Goal: Task Accomplishment & Management: Use online tool/utility

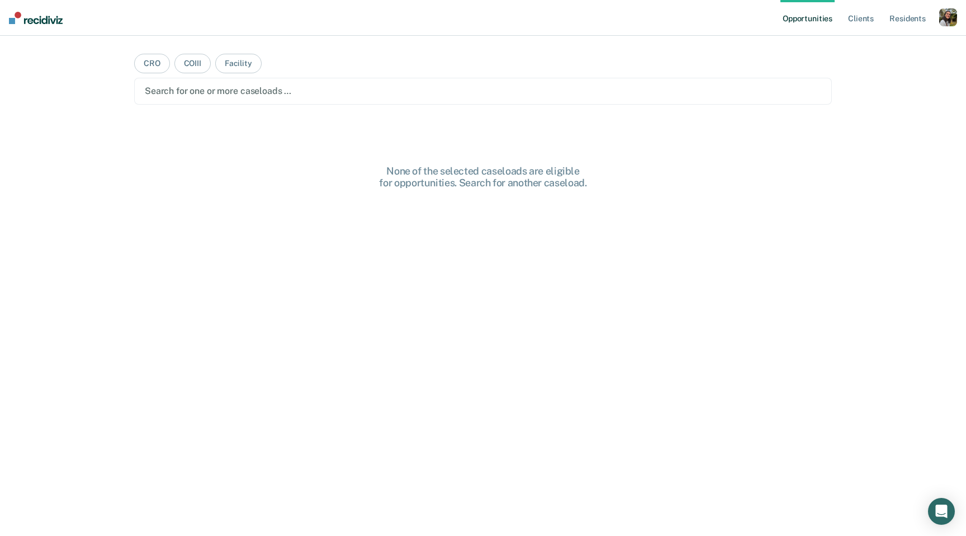
click at [532, 88] on div at bounding box center [483, 90] width 677 height 13
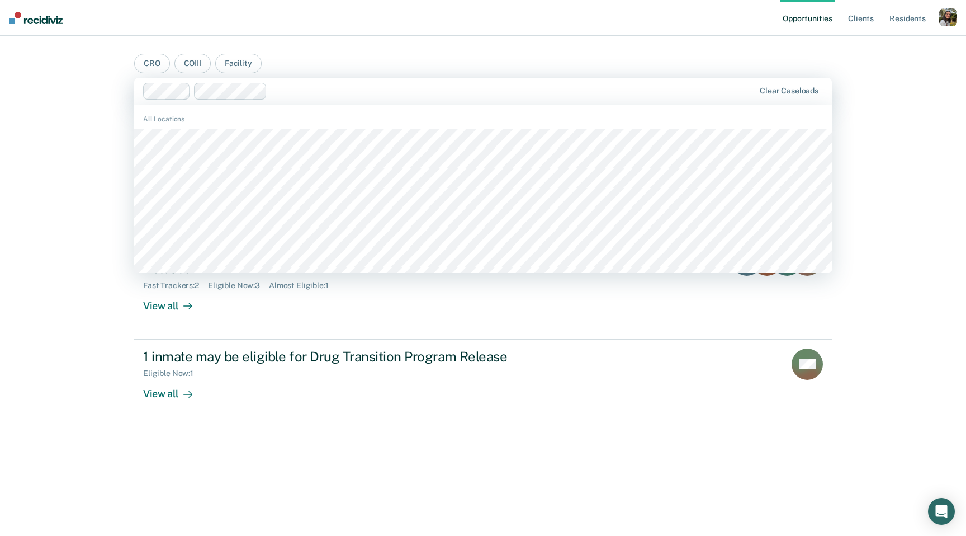
click at [281, 86] on div at bounding box center [513, 90] width 483 height 13
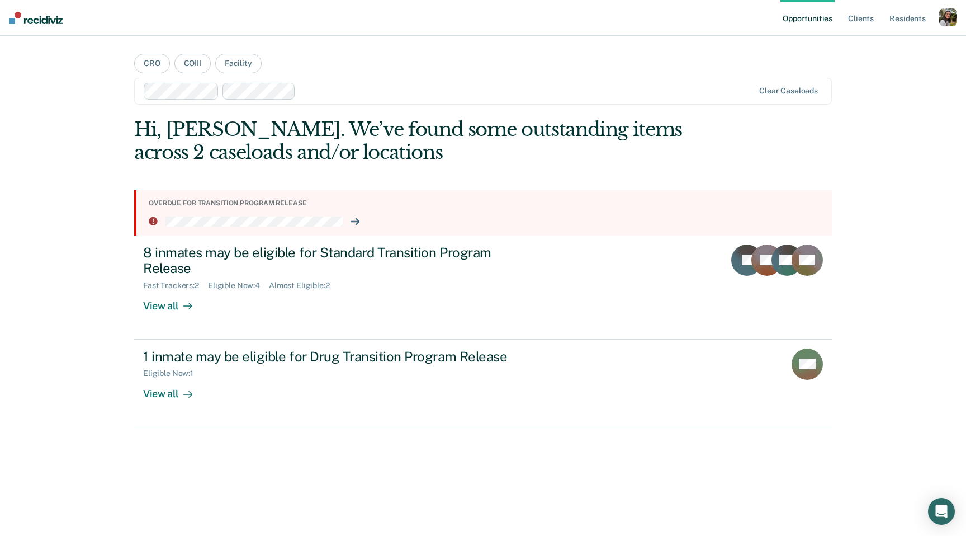
click at [943, 11] on div "button" at bounding box center [948, 17] width 18 height 18
click at [887, 43] on link "Profile" at bounding box center [903, 46] width 90 height 10
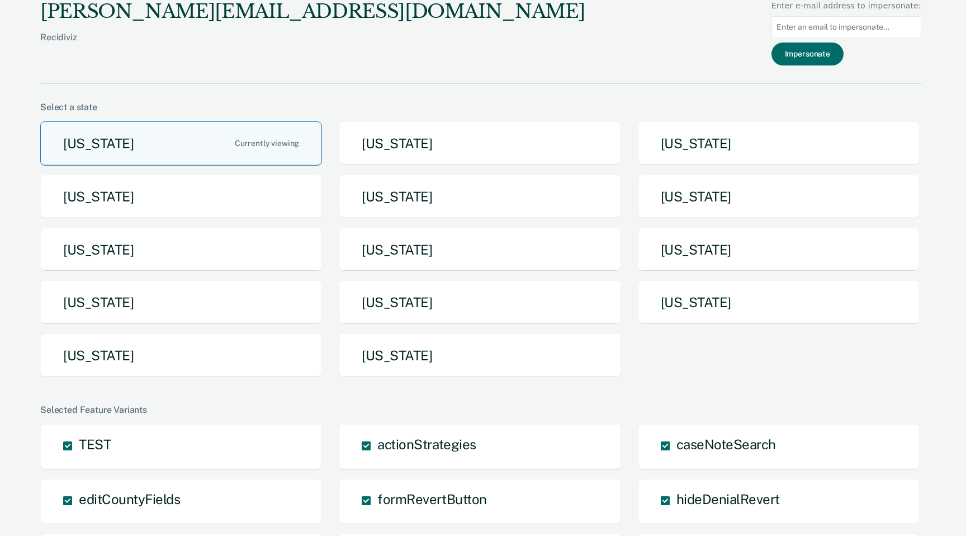
click at [254, 138] on button "[US_STATE]" at bounding box center [181, 143] width 282 height 44
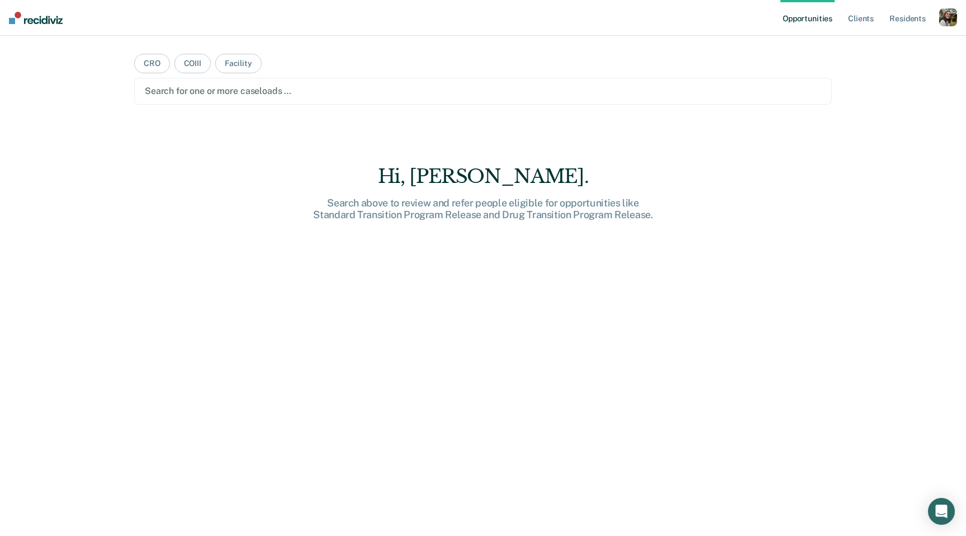
click at [219, 90] on div at bounding box center [483, 90] width 677 height 13
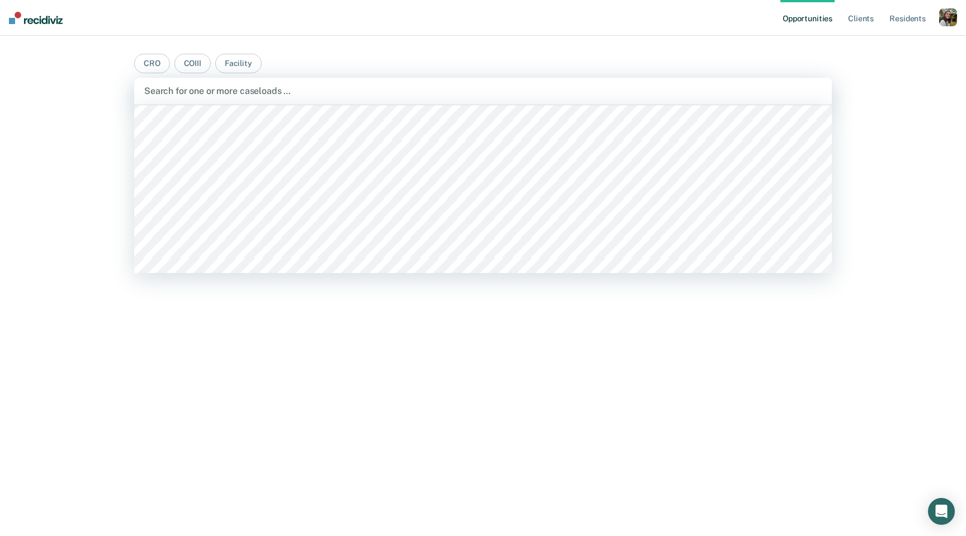
scroll to position [2565, 0]
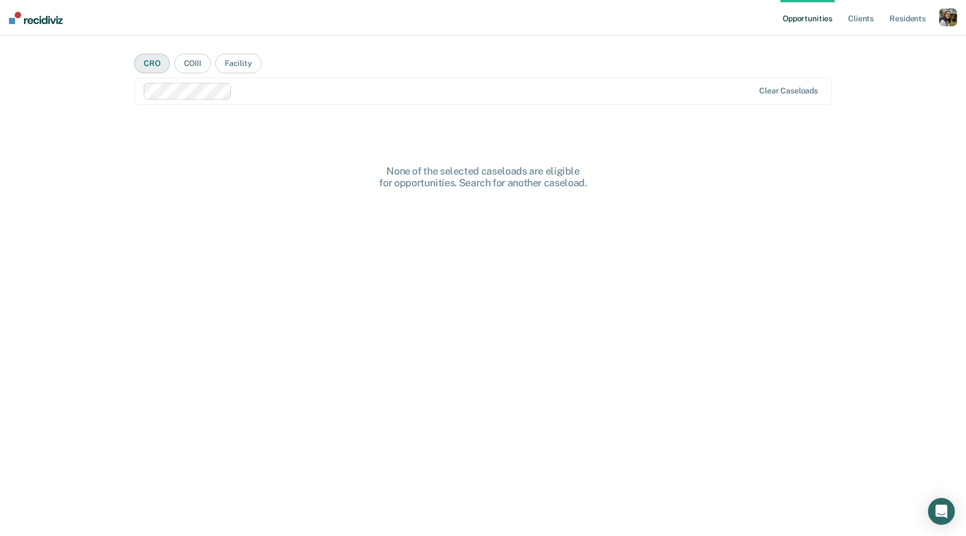
click at [139, 66] on button "CRO" at bounding box center [152, 64] width 36 height 20
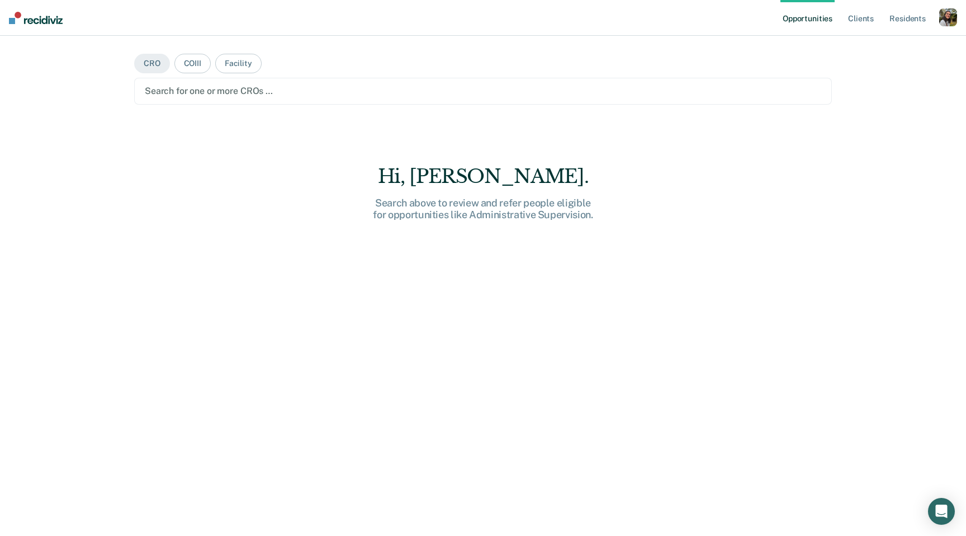
click at [188, 89] on div at bounding box center [483, 90] width 677 height 13
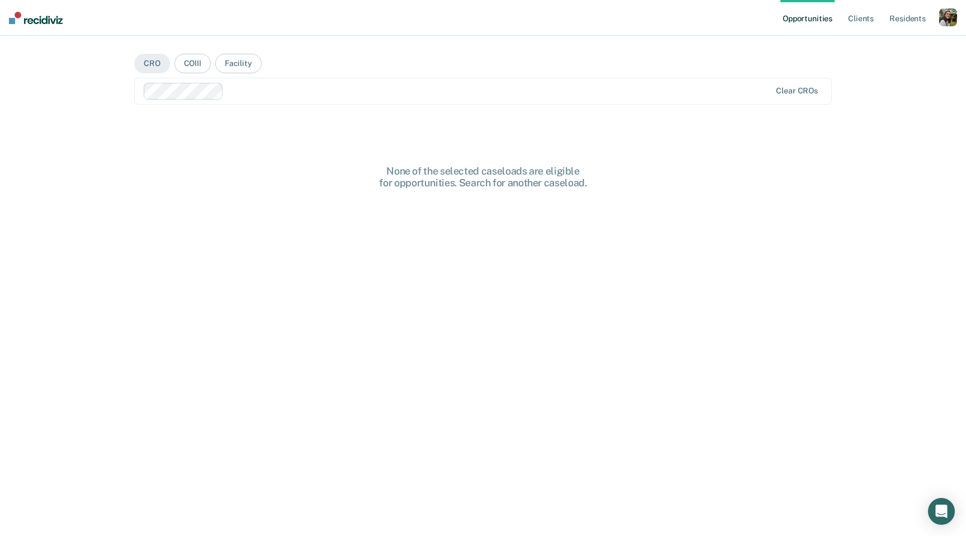
click at [268, 84] on div at bounding box center [458, 91] width 628 height 17
click at [366, 93] on div at bounding box center [546, 90] width 450 height 13
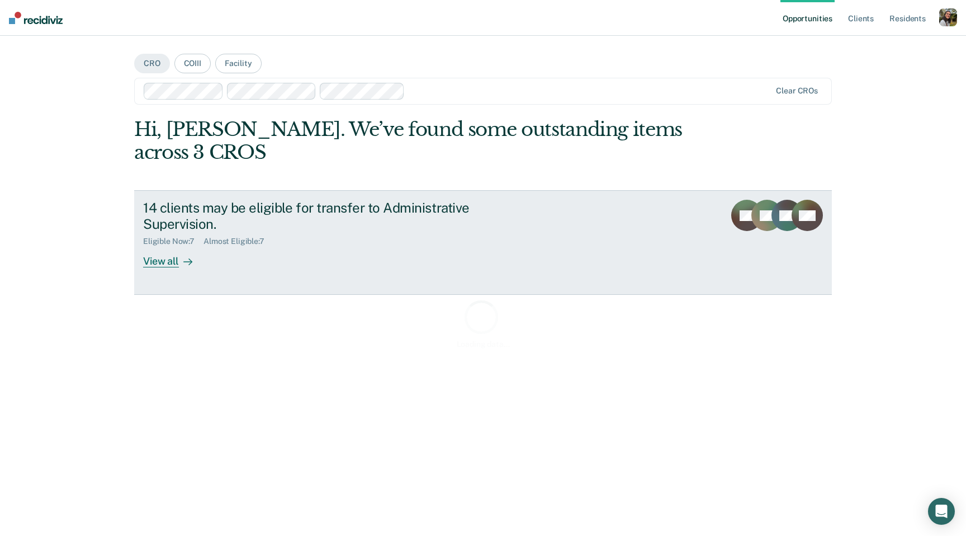
click at [358, 200] on div "14 clients may be eligible for transfer to Administrative Supervision." at bounding box center [339, 216] width 392 height 32
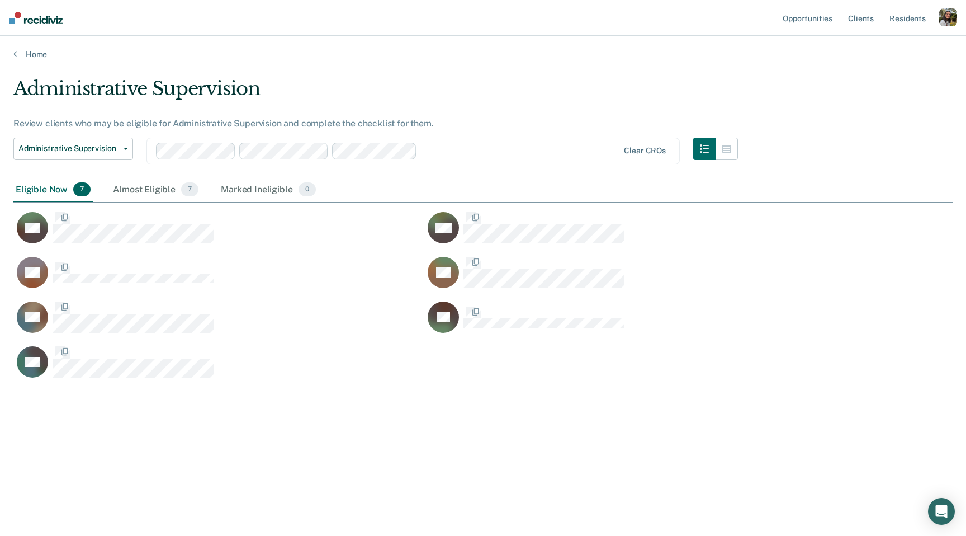
scroll to position [375, 939]
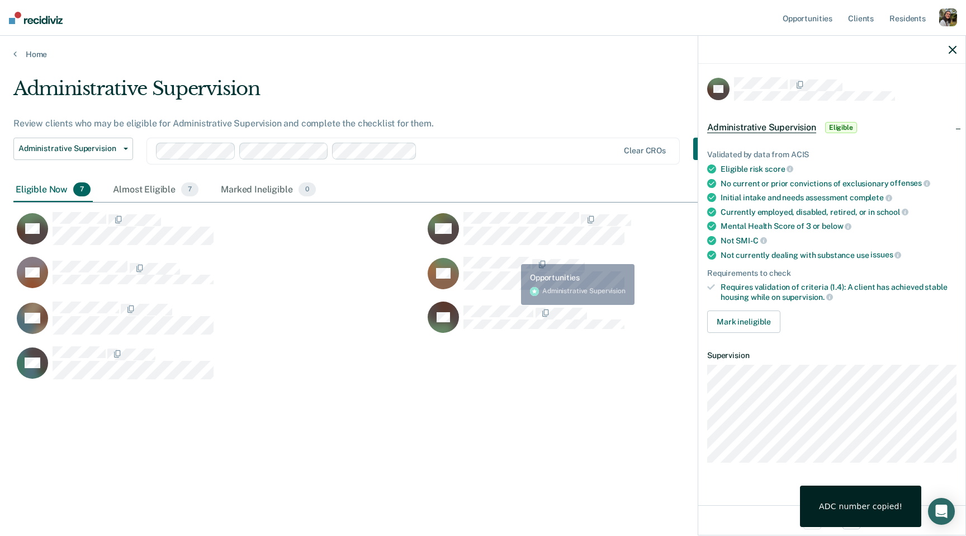
click at [506, 254] on div "MR" at bounding box center [629, 233] width 411 height 45
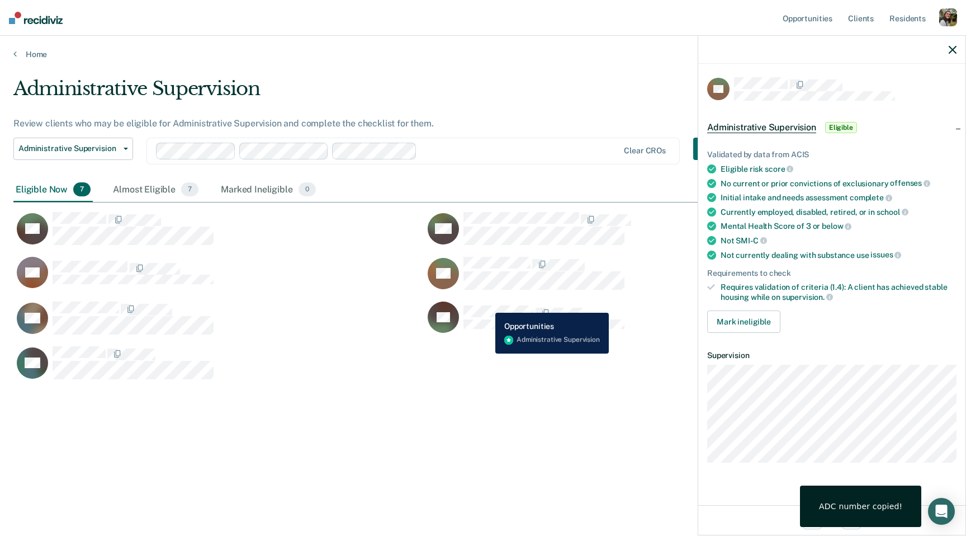
click at [487, 304] on div "MJ" at bounding box center [526, 316] width 197 height 31
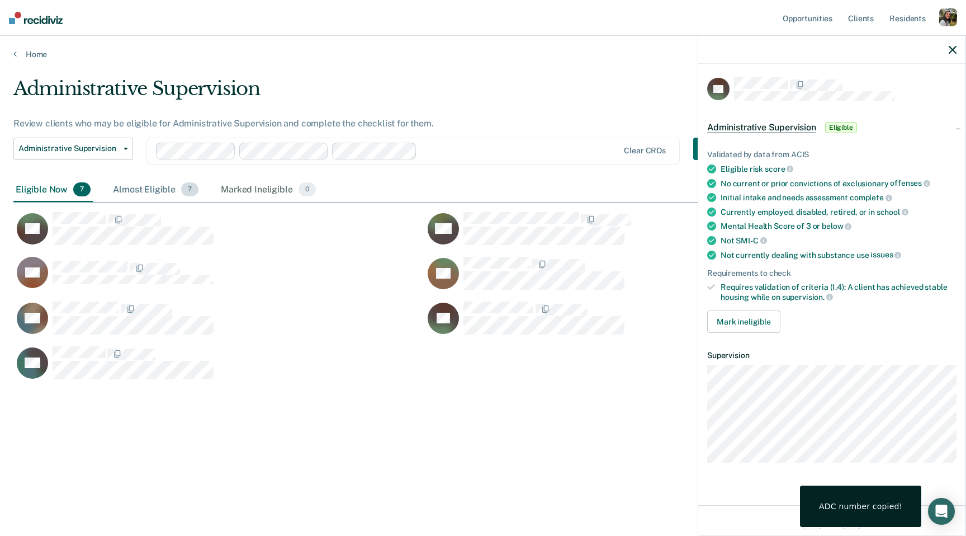
click at [186, 194] on span "7" at bounding box center [189, 189] width 17 height 15
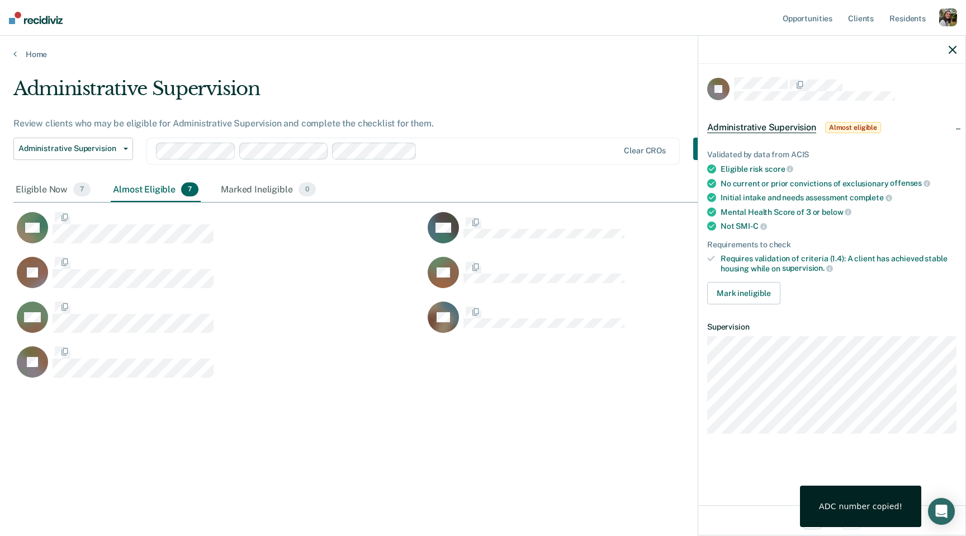
click at [533, 297] on div "SL" at bounding box center [629, 278] width 411 height 45
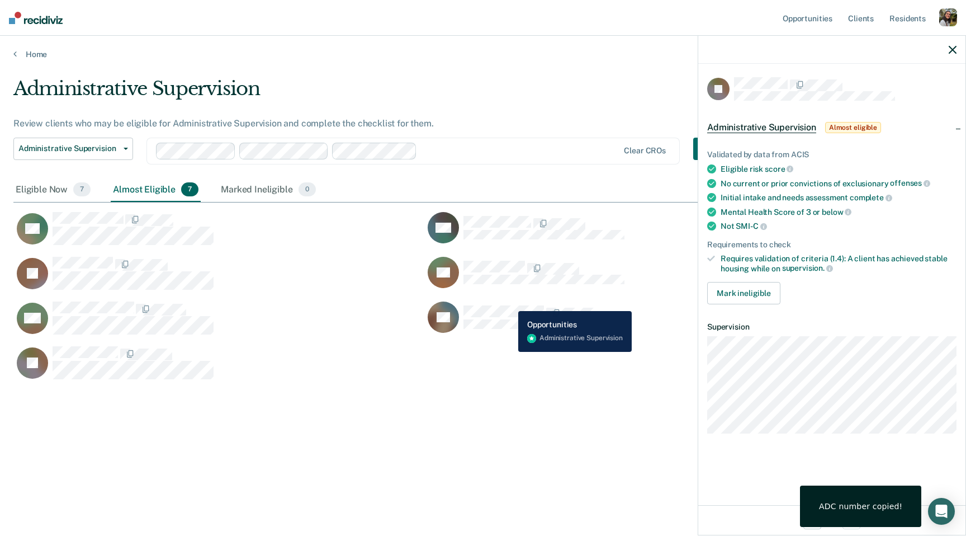
click at [509, 302] on div "CF" at bounding box center [526, 316] width 197 height 31
